Goal: Task Accomplishment & Management: Use online tool/utility

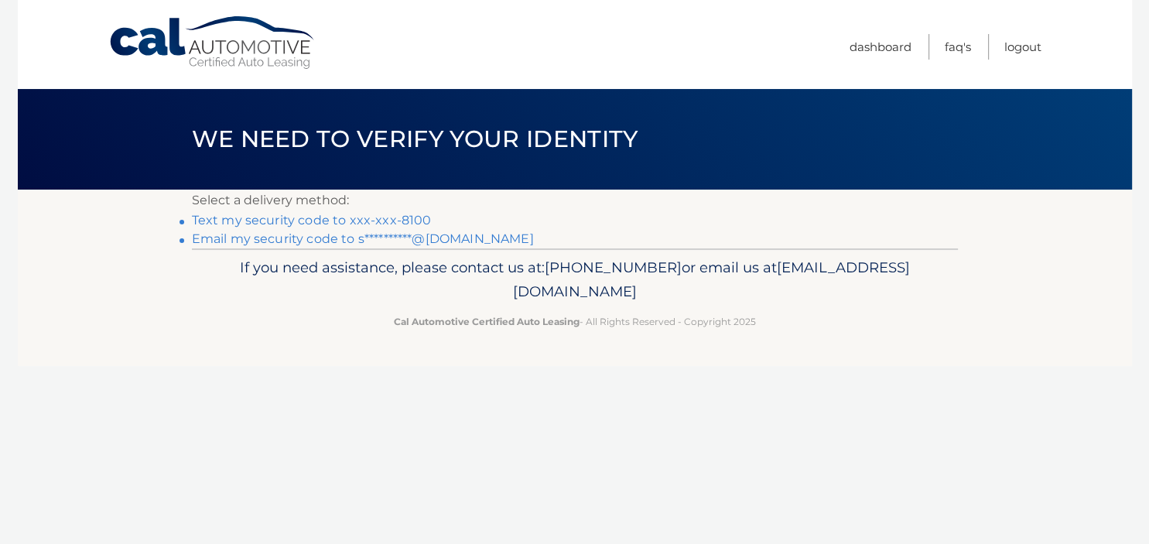
click at [367, 221] on link "Text my security code to xxx-xxx-8100" at bounding box center [312, 220] width 240 height 15
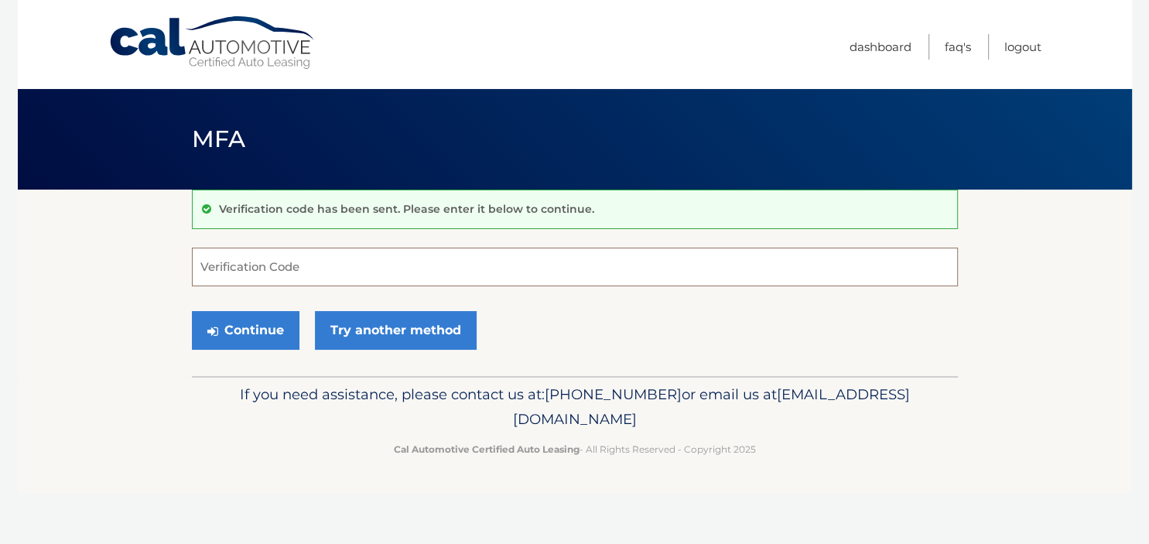
click at [354, 265] on input "Verification Code" at bounding box center [575, 267] width 766 height 39
type input "699098"
click at [268, 332] on button "Continue" at bounding box center [246, 330] width 108 height 39
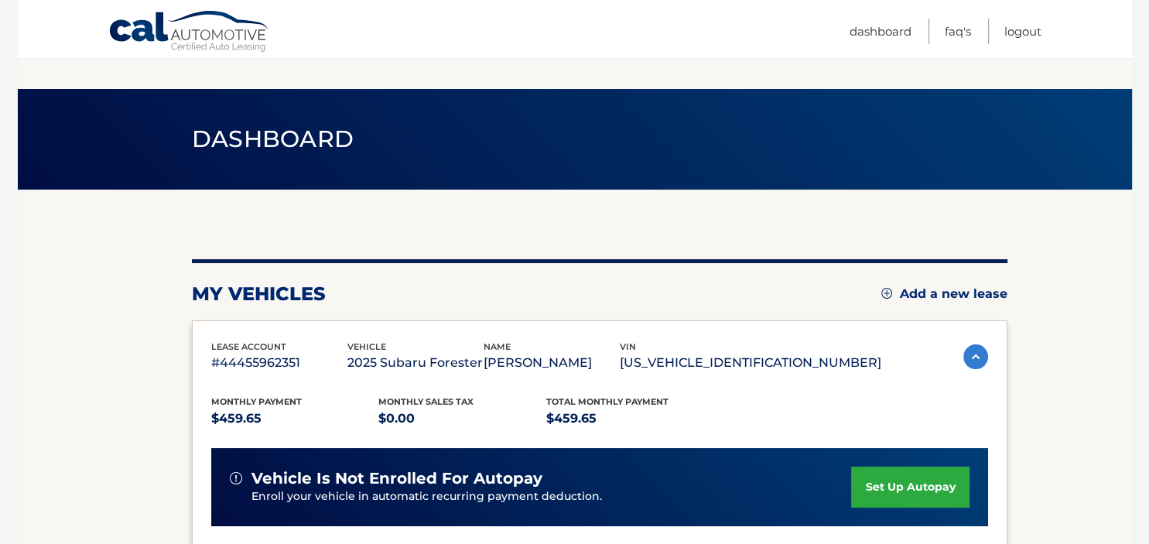
scroll to position [427, 0]
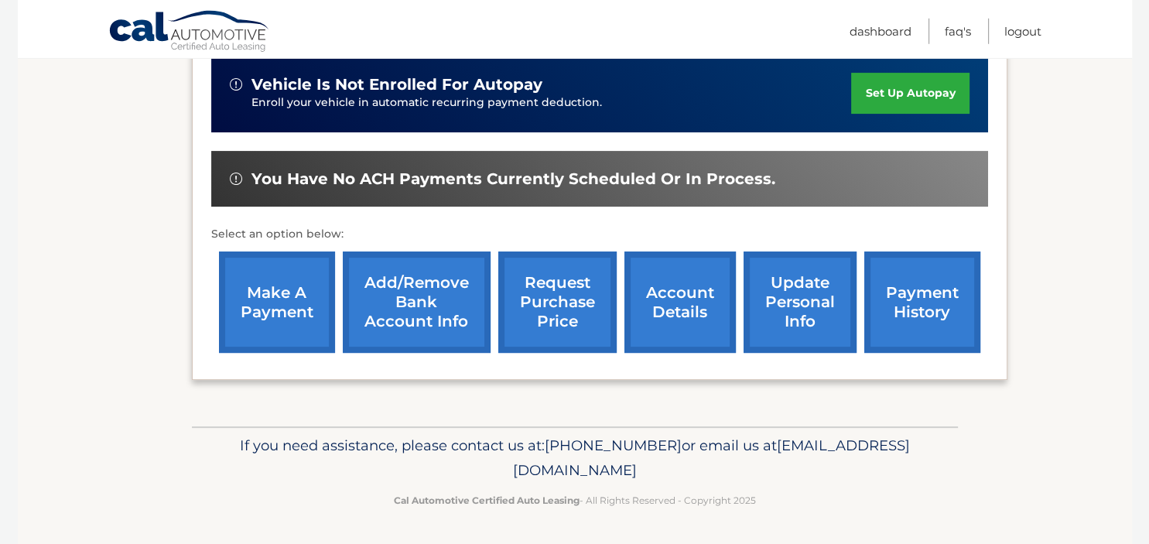
click at [267, 281] on link "make a payment" at bounding box center [277, 301] width 116 height 101
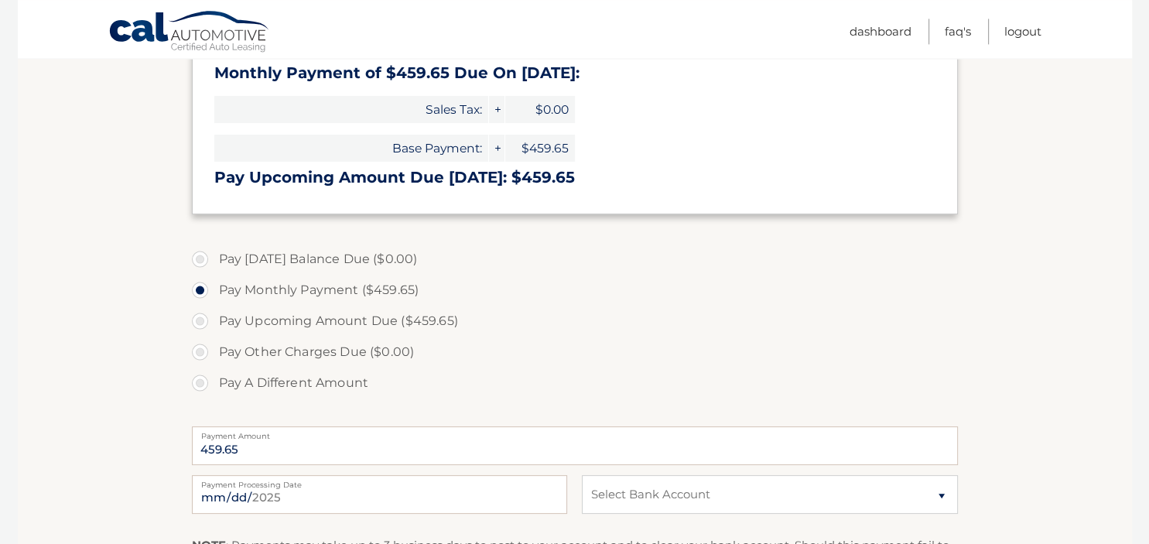
scroll to position [427, 0]
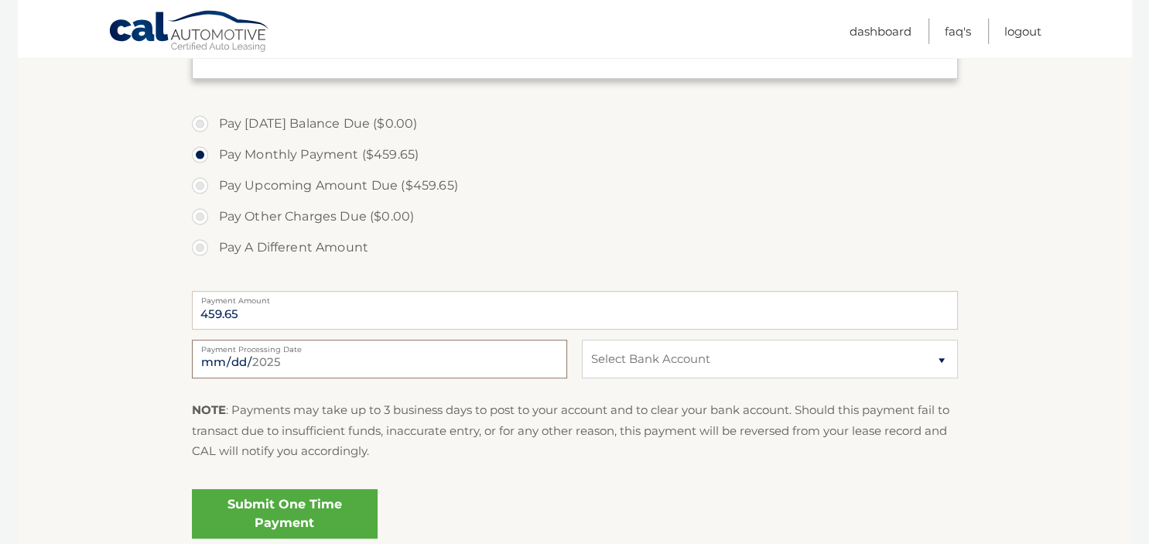
click at [553, 357] on input "2025-08-28" at bounding box center [379, 359] width 375 height 39
type input "2025-08-29"
click at [582, 340] on select "Select Bank Account Checking JPMORGAN CHASE BANK, NA *****7655 Checking CITIBAN…" at bounding box center [769, 359] width 375 height 39
select select "NWRlMmMwMDctOGFlNC00OTc3LWE5MzgtZmY3MzgzZjBhODY3"
click option "Checking CITIBANK NA *****7434" at bounding box center [0, 0] width 0 height 0
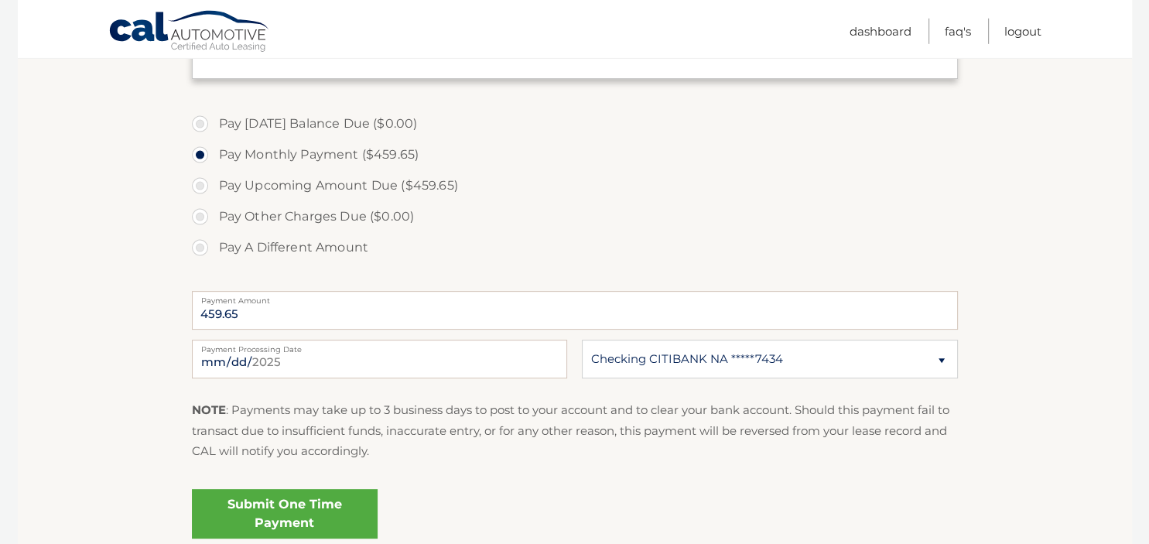
click at [252, 511] on link "Submit One Time Payment" at bounding box center [285, 514] width 186 height 50
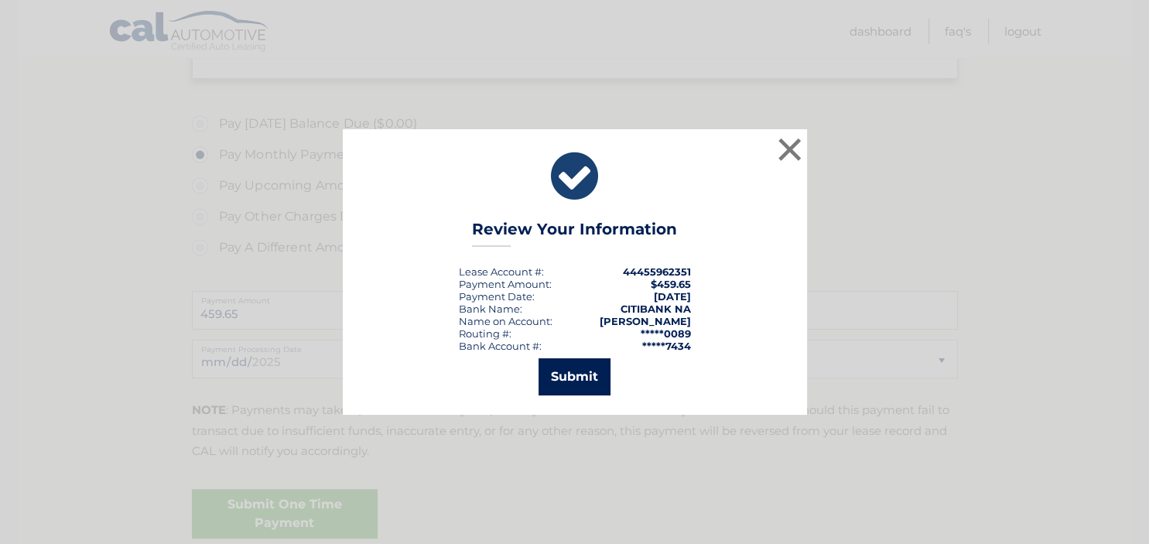
click at [568, 381] on button "Submit" at bounding box center [574, 376] width 72 height 37
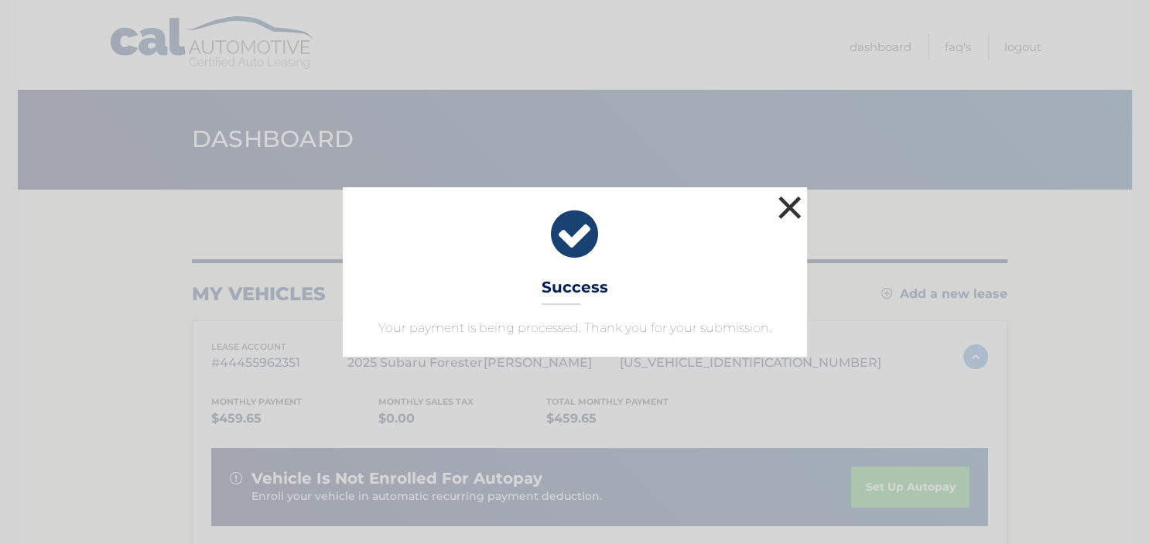
click at [782, 200] on button "×" at bounding box center [789, 207] width 31 height 31
